Goal: Find specific page/section: Find specific page/section

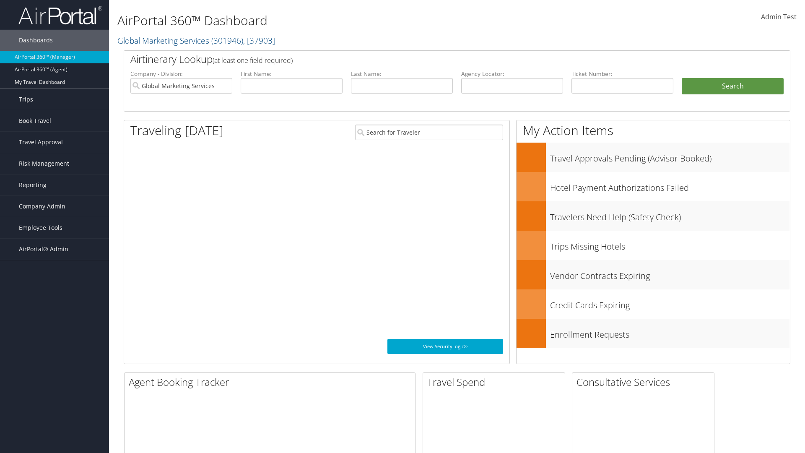
click at [54, 206] on span "Company Admin" at bounding box center [42, 206] width 47 height 21
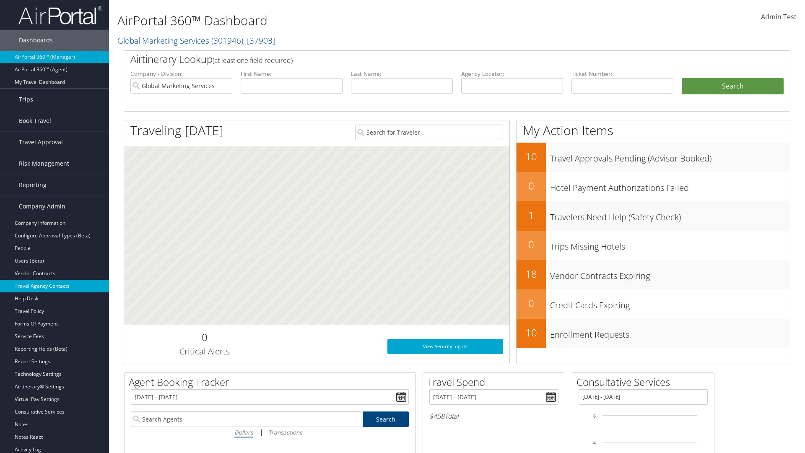
click at [54, 286] on link "Travel Agency Contacts" at bounding box center [54, 286] width 109 height 13
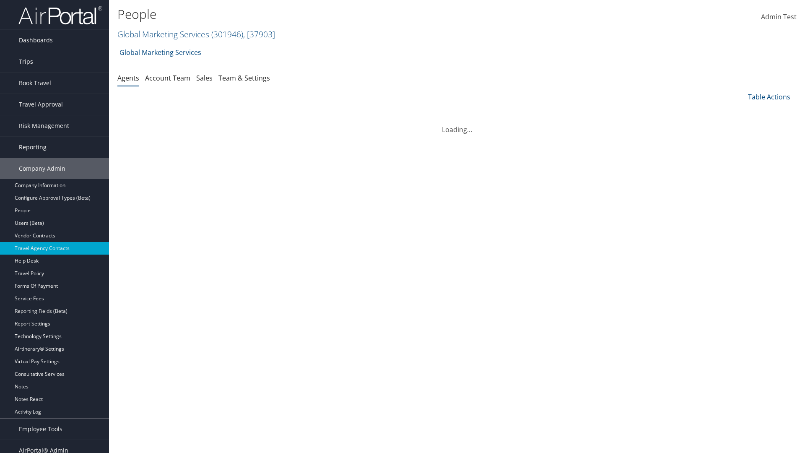
click at [244, 78] on link "Team & Settings" at bounding box center [244, 77] width 52 height 9
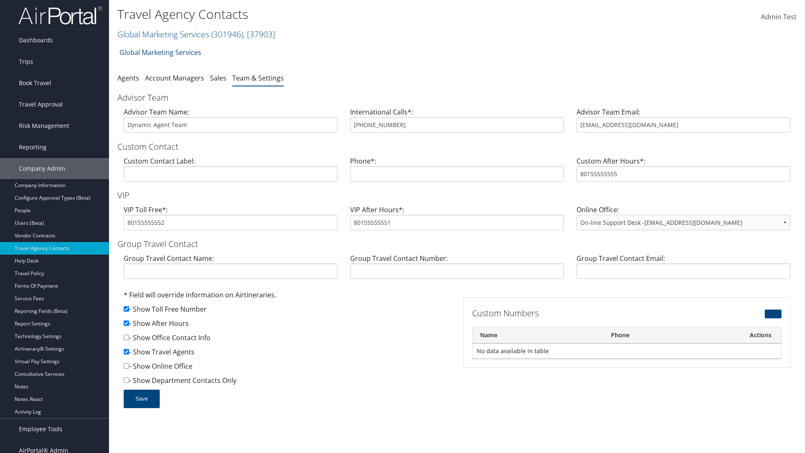
click at [162, 34] on link "Global Marketing Services ( 301946 ) , [ 37903 ]" at bounding box center [196, 34] width 158 height 11
click at [0, 0] on input "search" at bounding box center [0, 0] width 0 height 0
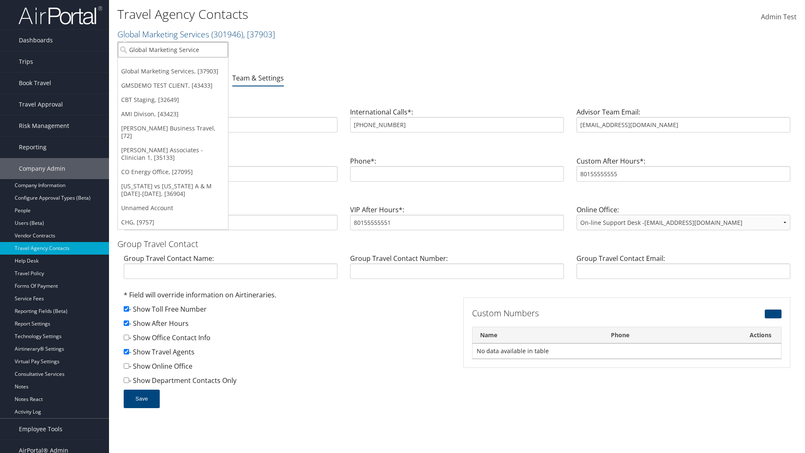
type input "Global Marketing Services"
click at [181, 65] on div "Global Marketing Services (301946), [37903]" at bounding box center [180, 65] width 135 height 8
